Goal: Task Accomplishment & Management: Manage account settings

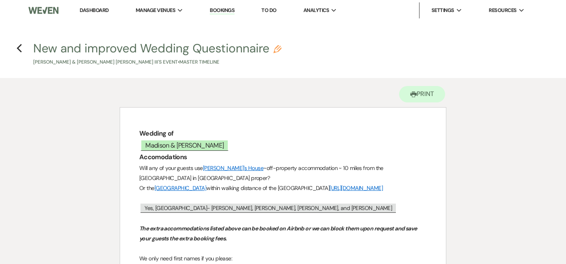
click at [97, 11] on link "Dashboard" at bounding box center [94, 10] width 29 height 7
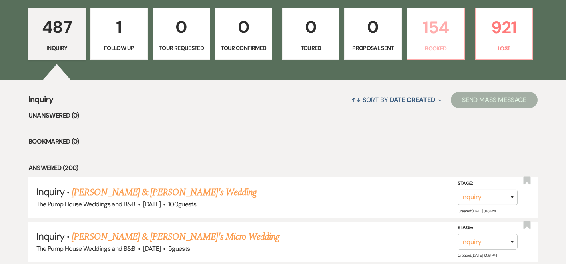
click at [438, 25] on p "154" at bounding box center [435, 27] width 47 height 27
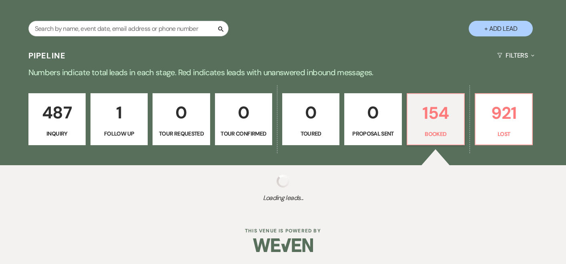
select select "7"
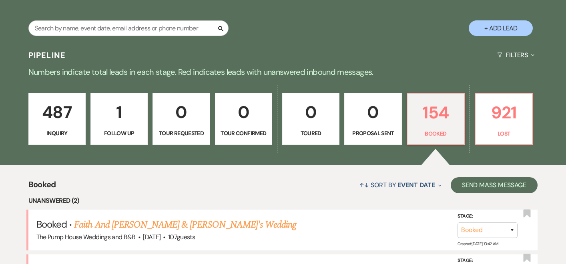
scroll to position [247, 0]
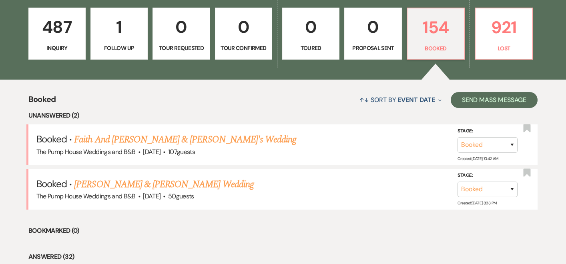
click at [156, 141] on link "Faith And [PERSON_NAME] & [PERSON_NAME]'s Wedding" at bounding box center [185, 139] width 222 height 14
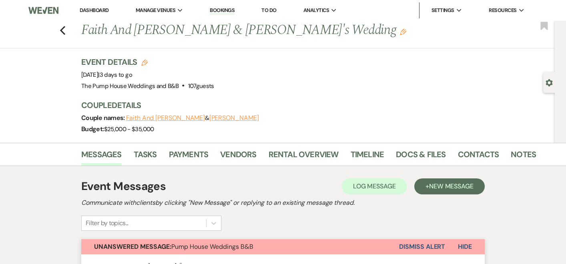
click at [157, 118] on button "Faith And [PERSON_NAME]" at bounding box center [165, 118] width 79 height 6
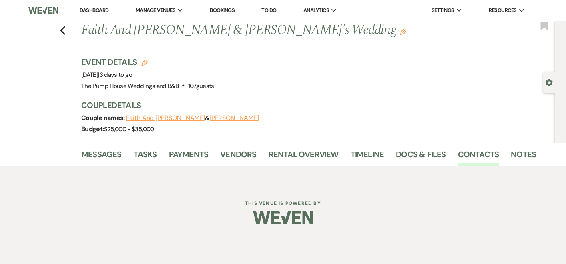
click at [209, 118] on button "[PERSON_NAME]" at bounding box center [234, 118] width 50 height 6
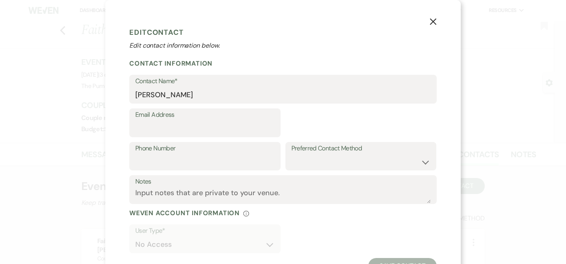
select select "1"
